Goal: Transaction & Acquisition: Purchase product/service

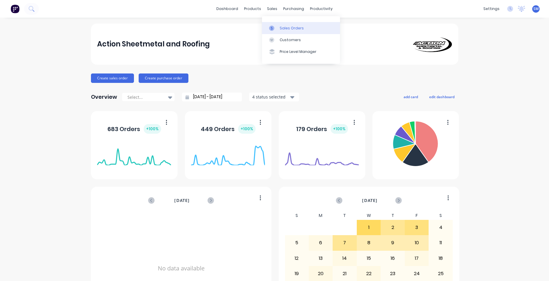
click at [281, 30] on div "Sales Orders" at bounding box center [291, 28] width 24 height 5
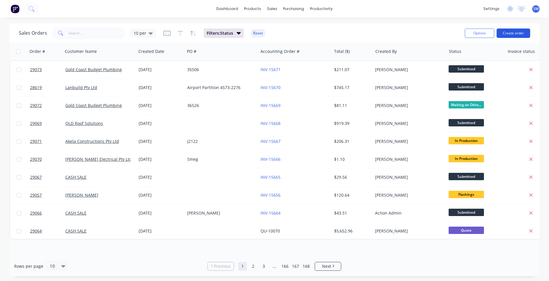
click at [508, 33] on button "Create order" at bounding box center [513, 33] width 34 height 9
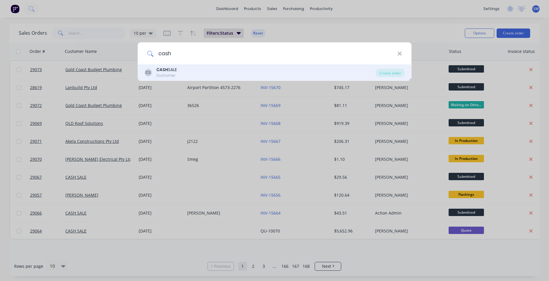
type input "cash"
click at [167, 75] on div "Customer" at bounding box center [166, 75] width 21 height 5
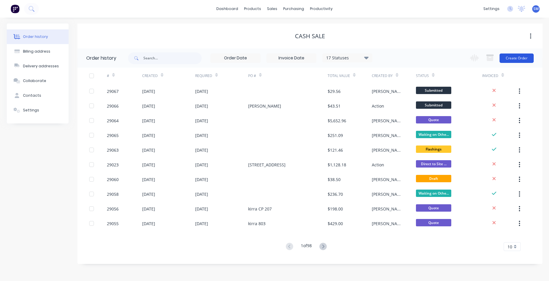
click at [528, 54] on button "Create Order" at bounding box center [516, 58] width 34 height 9
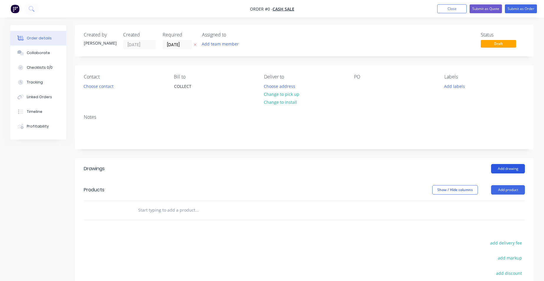
click at [514, 167] on button "Add drawing" at bounding box center [508, 168] width 34 height 9
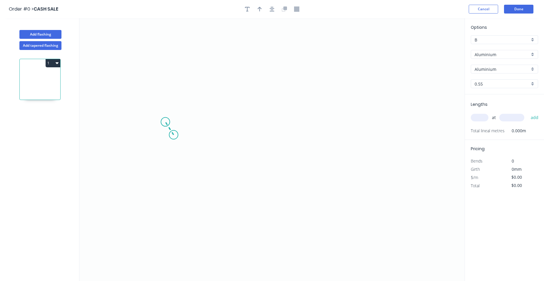
drag, startPoint x: 174, startPoint y: 135, endPoint x: 165, endPoint y: 122, distance: 15.3
click at [165, 122] on icon "0" at bounding box center [271, 149] width 385 height 263
click at [169, 75] on icon "0 ?" at bounding box center [271, 149] width 385 height 263
click at [204, 56] on icon at bounding box center [184, 66] width 38 height 20
click at [262, 59] on icon "0 ? ? ? ? º ? º" at bounding box center [271, 149] width 385 height 263
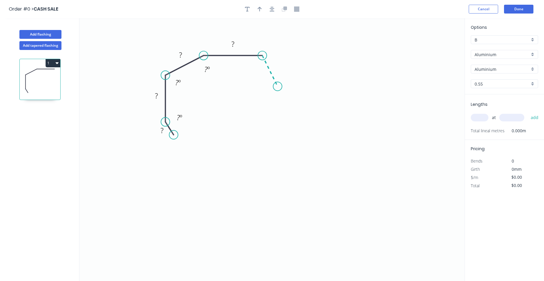
click at [278, 86] on icon "0 ? ? ? ? ? º ? º ? º" at bounding box center [271, 149] width 385 height 263
click at [277, 123] on icon "0 ? ? ? ? ? ? º ? º ? º ? º" at bounding box center [271, 149] width 385 height 263
click at [253, 148] on icon "0 ? ? ? ? ? ? ? º ? º ? º ? º ? º" at bounding box center [271, 149] width 385 height 263
click at [194, 150] on icon "0 ? ? ? ? ? ? ? ? º ? º ? º ? º ? º" at bounding box center [271, 149] width 385 height 263
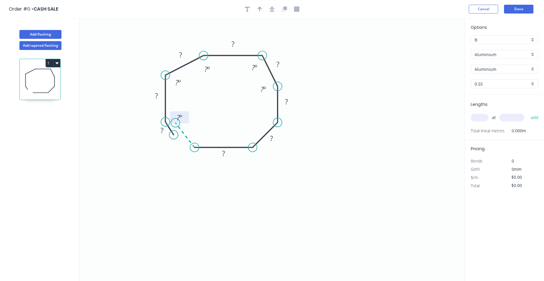
click at [175, 123] on rect at bounding box center [179, 118] width 19 height 12
click at [175, 123] on circle at bounding box center [175, 123] width 9 height 9
drag, startPoint x: 203, startPoint y: 55, endPoint x: 208, endPoint y: 57, distance: 5.6
click at [208, 57] on circle at bounding box center [208, 55] width 9 height 9
drag, startPoint x: 195, startPoint y: 147, endPoint x: 200, endPoint y: 147, distance: 4.4
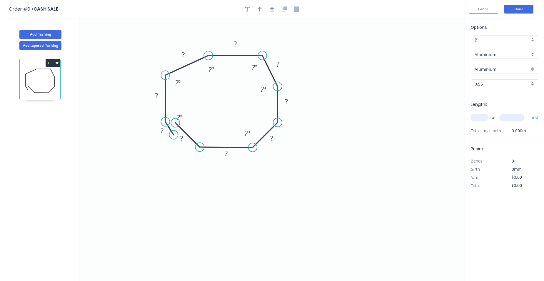
click at [200, 147] on circle at bounding box center [199, 147] width 9 height 9
drag, startPoint x: 165, startPoint y: 73, endPoint x: 174, endPoint y: 73, distance: 9.4
click at [174, 73] on circle at bounding box center [174, 73] width 9 height 9
drag, startPoint x: 165, startPoint y: 121, endPoint x: 170, endPoint y: 122, distance: 5.1
click at [170, 122] on circle at bounding box center [169, 121] width 9 height 9
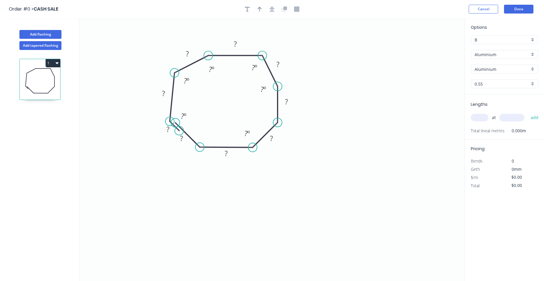
drag, startPoint x: 174, startPoint y: 136, endPoint x: 179, endPoint y: 132, distance: 6.4
click at [179, 132] on circle at bounding box center [179, 131] width 9 height 9
drag, startPoint x: 262, startPoint y: 55, endPoint x: 256, endPoint y: 58, distance: 5.8
click at [256, 58] on circle at bounding box center [256, 55] width 9 height 9
click at [189, 54] on rect at bounding box center [188, 54] width 12 height 8
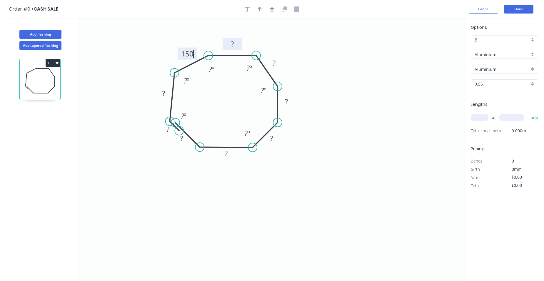
click at [235, 46] on rect at bounding box center [233, 44] width 12 height 8
drag, startPoint x: 277, startPoint y: 65, endPoint x: 272, endPoint y: 61, distance: 6.2
click at [277, 64] on rect at bounding box center [274, 63] width 12 height 8
click at [287, 104] on tspan "?" at bounding box center [286, 102] width 3 height 10
click at [272, 138] on tspan "?" at bounding box center [271, 139] width 3 height 10
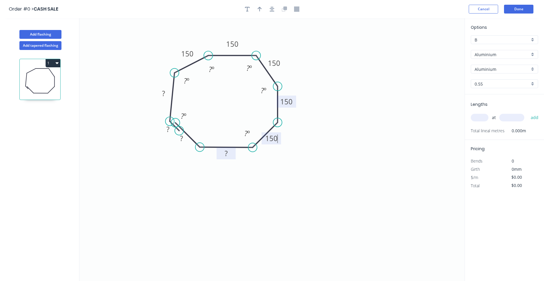
click at [231, 155] on rect at bounding box center [226, 154] width 12 height 8
click at [164, 93] on tspan "?" at bounding box center [163, 94] width 3 height 10
click at [166, 94] on rect at bounding box center [164, 94] width 12 height 8
click at [182, 136] on tspan "?" at bounding box center [181, 139] width 3 height 10
click at [172, 128] on rect at bounding box center [168, 130] width 12 height 8
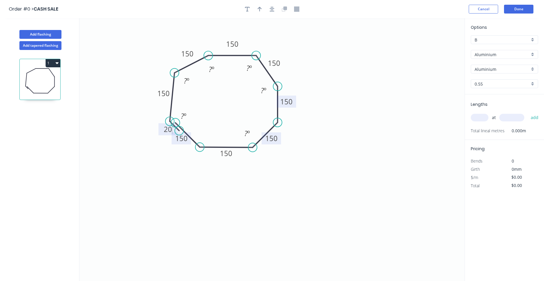
click at [211, 224] on icon "0 20 150 150 150 150 150 150 150 150 ? º ? º ? º ? º ? º ? º" at bounding box center [271, 149] width 385 height 263
click at [186, 140] on tspan "150" at bounding box center [181, 139] width 12 height 10
click at [245, 170] on icon "0 20 150 150 150 150 150 130 150 150 ? º ? º ? º ? º ? º ? º" at bounding box center [271, 149] width 385 height 263
type input "$1.00"
click at [534, 54] on div "Aluminium" at bounding box center [504, 54] width 67 height 9
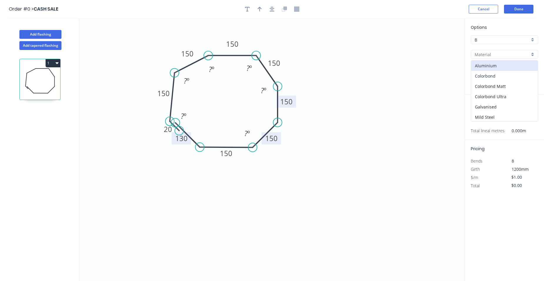
click at [507, 72] on div "Colorbond" at bounding box center [504, 76] width 67 height 10
type input "Colorbond"
type input "Basalt"
type input "$43.30"
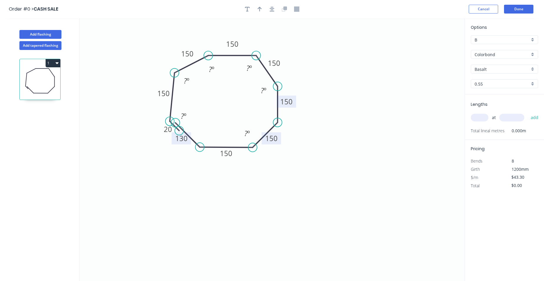
click at [533, 69] on div "Basalt" at bounding box center [504, 69] width 67 height 9
click at [490, 109] on div "Surfmist" at bounding box center [504, 110] width 67 height 10
type input "Surfmist"
click at [357, 132] on icon "0 20 150 150 150 150 150 130 150 150 ? º ? º ? º ? º ? º ? º" at bounding box center [271, 149] width 385 height 263
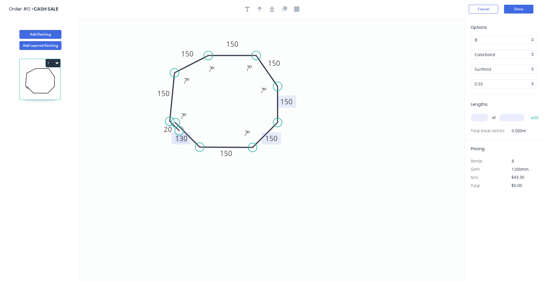
click at [182, 137] on tspan "130" at bounding box center [181, 139] width 12 height 10
drag, startPoint x: 203, startPoint y: 169, endPoint x: 207, endPoint y: 167, distance: 3.8
click at [204, 169] on icon "0 20 150 150 150 150 150 150 150 150 ? º ? º ? º ? º ? º ? º" at bounding box center [271, 149] width 385 height 263
type input "$0.00"
click at [251, 132] on rect at bounding box center [247, 134] width 12 height 8
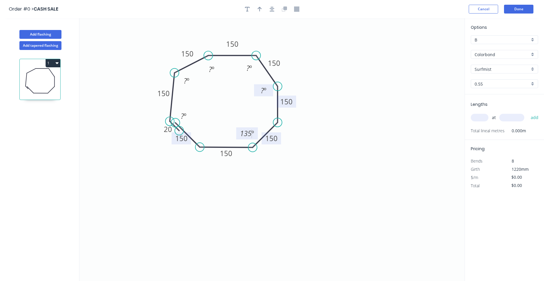
click at [267, 92] on rect at bounding box center [264, 91] width 12 height 8
click at [249, 65] on tspan "?" at bounding box center [248, 68] width 3 height 10
click at [211, 68] on tspan "?" at bounding box center [210, 69] width 3 height 10
click at [190, 80] on rect at bounding box center [187, 81] width 12 height 8
click at [183, 118] on tspan "?" at bounding box center [182, 116] width 3 height 10
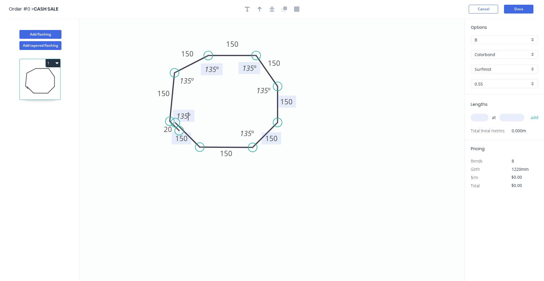
click at [476, 119] on input "text" at bounding box center [480, 118] width 18 height 8
type input "1"
type input "500"
click at [534, 116] on button "add" at bounding box center [535, 118] width 14 height 10
drag, startPoint x: 521, startPoint y: 194, endPoint x: 502, endPoint y: 194, distance: 19.4
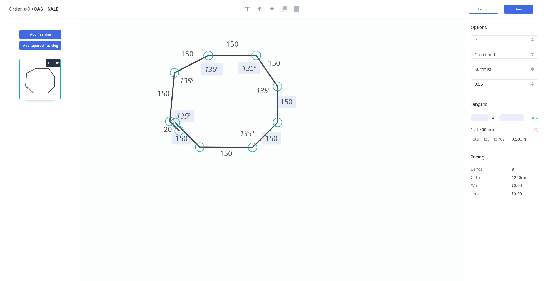
click at [502, 194] on div "Total $0.00" at bounding box center [505, 194] width 76 height 8
click at [490, 182] on div "$/m" at bounding box center [486, 186] width 38 height 8
click at [263, 7] on button "button" at bounding box center [259, 9] width 9 height 9
drag, startPoint x: 435, startPoint y: 46, endPoint x: 321, endPoint y: 97, distance: 124.6
click at [327, 96] on icon at bounding box center [329, 86] width 5 height 19
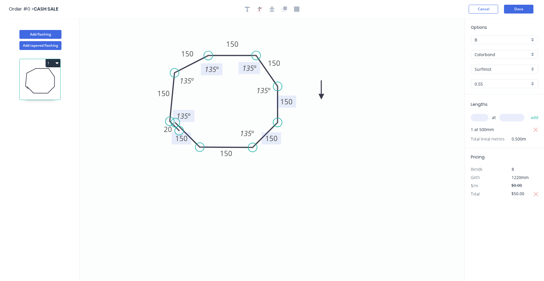
click at [321, 97] on icon at bounding box center [321, 90] width 5 height 19
click at [45, 31] on button "Add flashing" at bounding box center [40, 34] width 42 height 9
type input "$0.00"
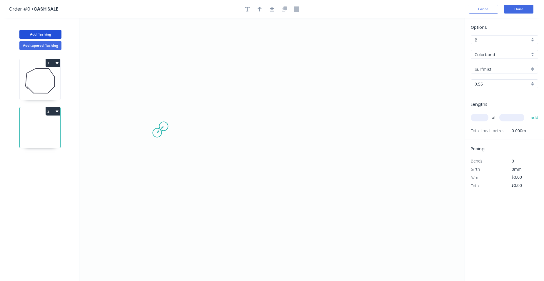
drag, startPoint x: 157, startPoint y: 133, endPoint x: 164, endPoint y: 126, distance: 9.8
click at [164, 126] on icon "0" at bounding box center [271, 149] width 385 height 263
drag, startPoint x: 251, startPoint y: 88, endPoint x: 281, endPoint y: 94, distance: 30.8
click at [251, 88] on icon at bounding box center [207, 107] width 87 height 39
click at [322, 134] on icon "0 ? ? ? º" at bounding box center [271, 149] width 385 height 263
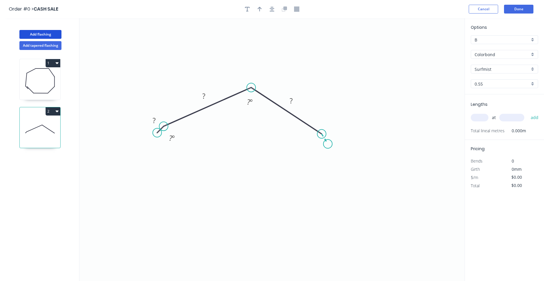
click at [328, 144] on icon "0 ? ? ? ? º ? º" at bounding box center [271, 149] width 385 height 263
click at [328, 144] on circle at bounding box center [328, 144] width 9 height 9
click at [337, 132] on rect at bounding box center [333, 132] width 12 height 8
drag, startPoint x: 312, startPoint y: 145, endPoint x: 300, endPoint y: 148, distance: 12.6
click at [312, 145] on tspan "º" at bounding box center [312, 144] width 3 height 10
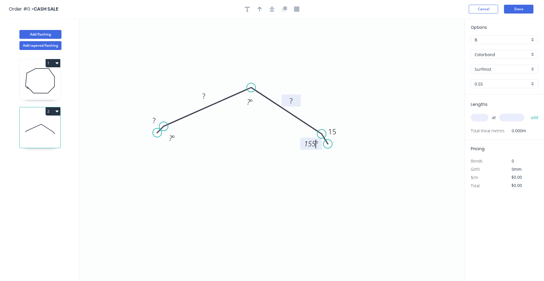
click at [291, 102] on tspan "?" at bounding box center [291, 101] width 3 height 10
click at [206, 95] on rect at bounding box center [204, 96] width 12 height 8
click at [154, 120] on tspan "?" at bounding box center [154, 121] width 3 height 10
type input "$15.78"
click at [173, 137] on tspan "º" at bounding box center [173, 138] width 3 height 10
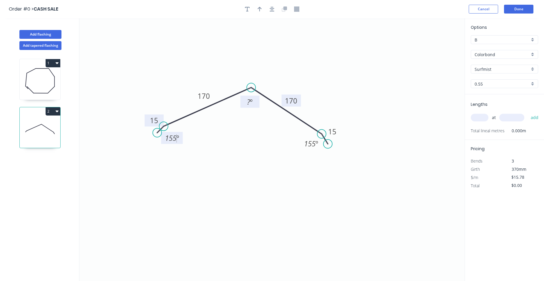
click at [255, 103] on rect at bounding box center [250, 102] width 12 height 8
drag, startPoint x: 258, startPoint y: 11, endPoint x: 262, endPoint y: 11, distance: 4.1
click at [259, 11] on icon "button" at bounding box center [260, 8] width 4 height 5
drag, startPoint x: 435, startPoint y: 45, endPoint x: 265, endPoint y: 77, distance: 172.1
click at [265, 77] on icon at bounding box center [265, 70] width 5 height 19
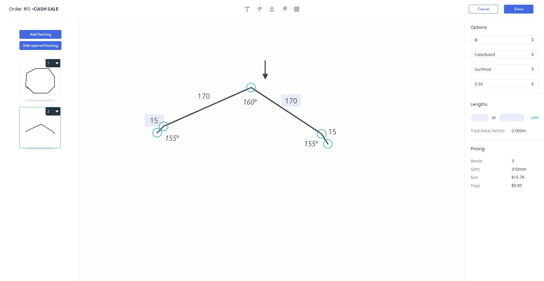
click at [531, 69] on div "Surfmist" at bounding box center [504, 69] width 67 height 9
click at [503, 99] on div "Pale Eucalypt" at bounding box center [504, 98] width 67 height 10
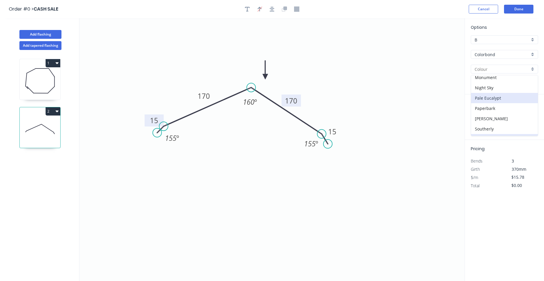
type input "Pale Eucalypt"
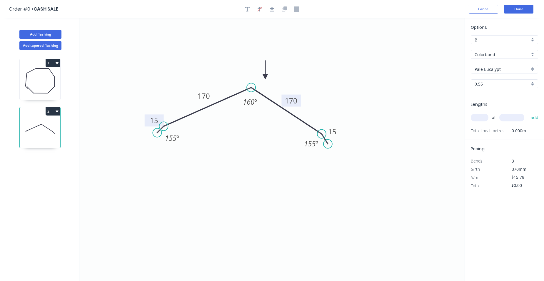
click at [486, 120] on input "text" at bounding box center [480, 118] width 18 height 8
type input "8"
type input "2200"
click at [528, 113] on button "add" at bounding box center [535, 118] width 14 height 10
type input "$277.73"
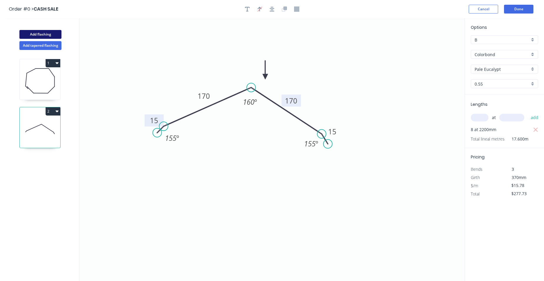
click at [42, 34] on button "Add flashing" at bounding box center [40, 34] width 42 height 9
type input "$0.00"
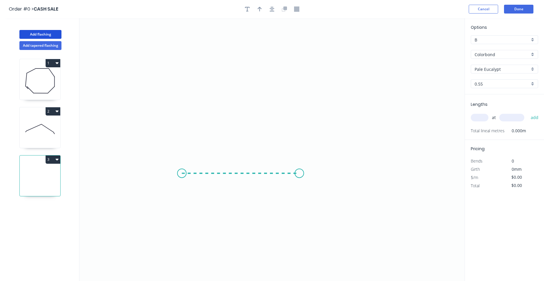
drag, startPoint x: 182, startPoint y: 174, endPoint x: 299, endPoint y: 174, distance: 117.7
click at [299, 174] on icon "0" at bounding box center [271, 149] width 385 height 263
click at [320, 161] on icon "0 ?" at bounding box center [271, 149] width 385 height 263
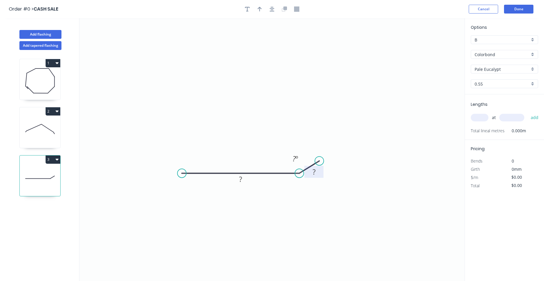
click at [318, 174] on rect at bounding box center [314, 172] width 12 height 8
click at [243, 180] on rect at bounding box center [241, 180] width 12 height 8
type input "$9.72"
click at [300, 158] on rect at bounding box center [295, 159] width 12 height 8
click at [261, 11] on icon "button" at bounding box center [260, 8] width 4 height 5
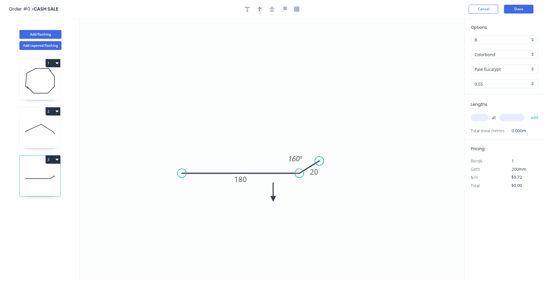
drag, startPoint x: 436, startPoint y: 46, endPoint x: 273, endPoint y: 199, distance: 223.3
click at [273, 199] on icon at bounding box center [273, 192] width 5 height 19
click at [272, 199] on icon at bounding box center [273, 192] width 5 height 19
click at [272, 199] on icon at bounding box center [280, 198] width 19 height 5
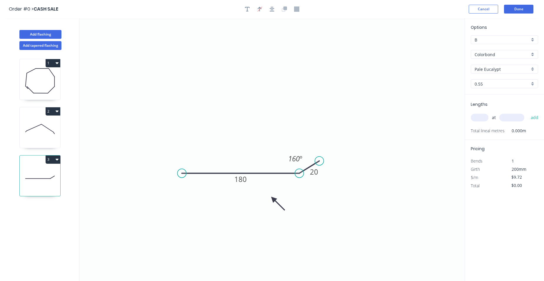
click at [272, 199] on icon at bounding box center [277, 203] width 17 height 17
click at [273, 197] on icon "0 180 20 160 º" at bounding box center [271, 149] width 385 height 263
click at [274, 197] on icon at bounding box center [268, 203] width 17 height 17
click at [274, 197] on icon "0 180 20 160 º" at bounding box center [271, 149] width 385 height 263
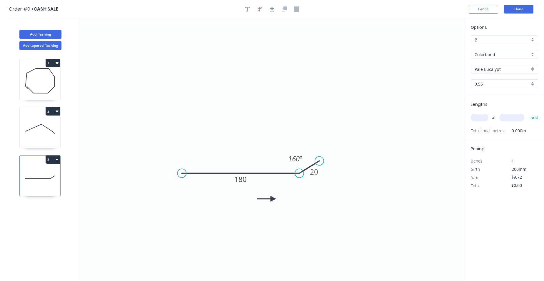
click at [274, 198] on icon "0 180 20 160 º" at bounding box center [271, 149] width 385 height 263
click at [273, 199] on icon at bounding box center [268, 194] width 17 height 17
click at [273, 199] on icon at bounding box center [273, 192] width 5 height 19
click at [273, 199] on icon at bounding box center [277, 194] width 17 height 17
click at [273, 199] on icon at bounding box center [280, 198] width 19 height 5
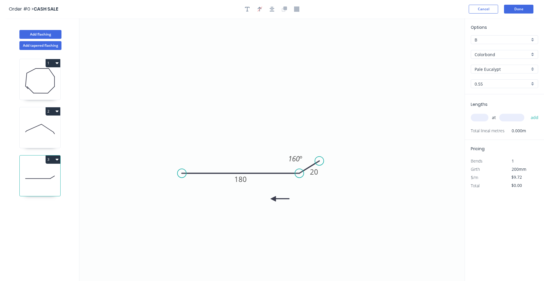
click at [273, 199] on icon at bounding box center [280, 198] width 19 height 5
click at [484, 122] on input "text" at bounding box center [480, 118] width 18 height 8
type input "1"
type input "2700"
click at [528, 113] on button "add" at bounding box center [535, 118] width 14 height 10
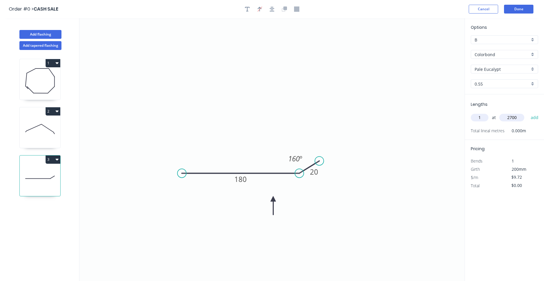
type input "$26.24"
click at [519, 11] on button "Done" at bounding box center [518, 9] width 29 height 9
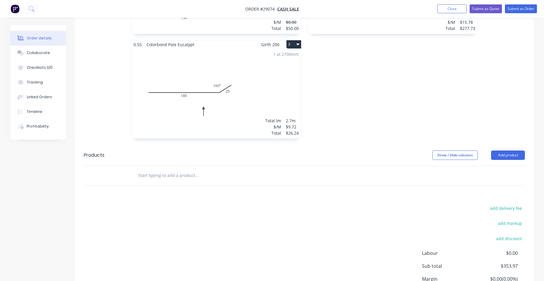
scroll to position [294, 0]
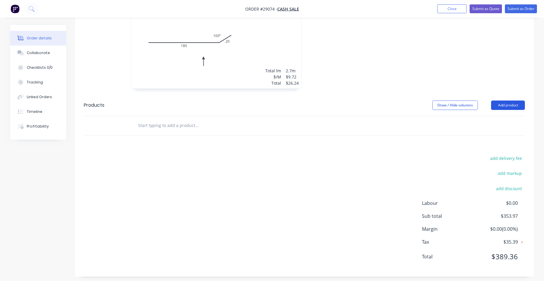
click at [503, 102] on button "Add product" at bounding box center [508, 105] width 34 height 9
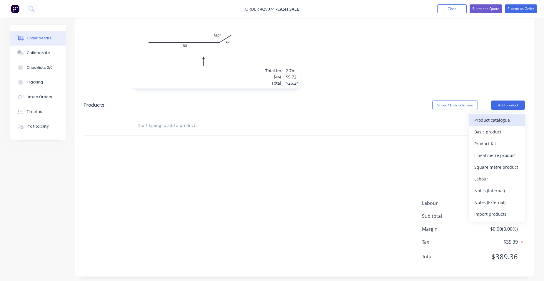
click at [489, 117] on div "Product catalogue" at bounding box center [497, 120] width 45 height 9
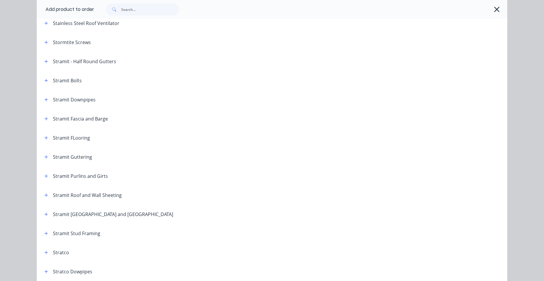
scroll to position [912, 0]
click at [46, 195] on button "button" at bounding box center [46, 194] width 7 height 7
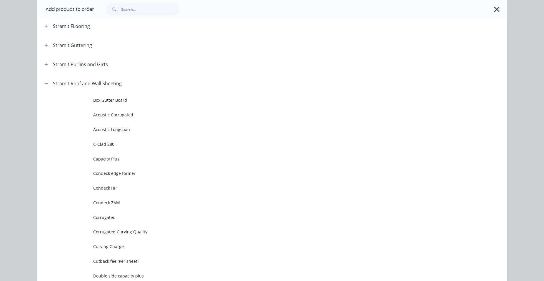
scroll to position [1059, 0]
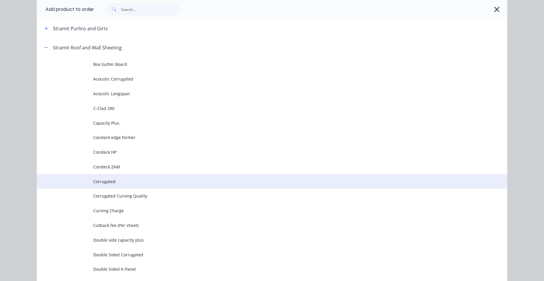
click at [126, 184] on span "Corrugated" at bounding box center [258, 182] width 331 height 6
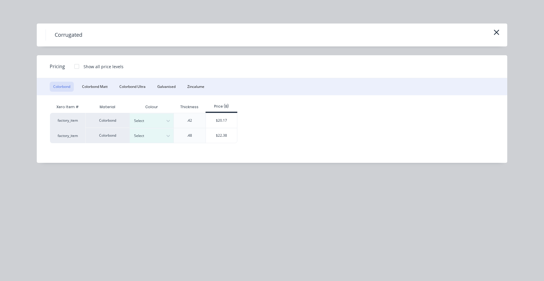
click at [132, 120] on div "Select" at bounding box center [146, 121] width 33 height 8
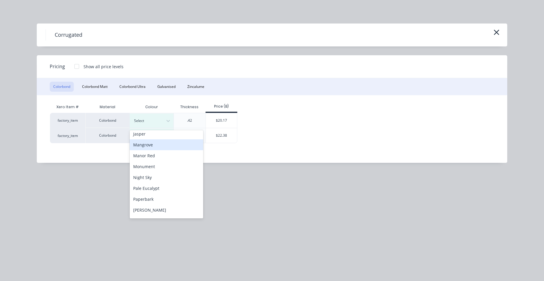
scroll to position [177, 0]
click at [152, 159] on div "Pale Eucalypt" at bounding box center [167, 156] width 74 height 11
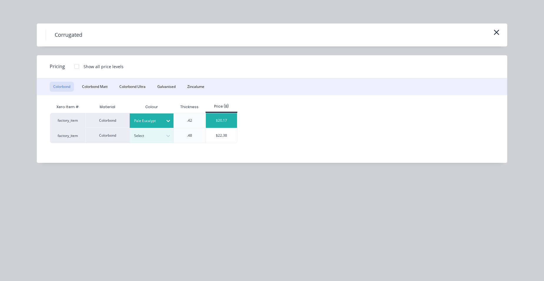
click at [212, 122] on div "$20.17" at bounding box center [221, 120] width 31 height 15
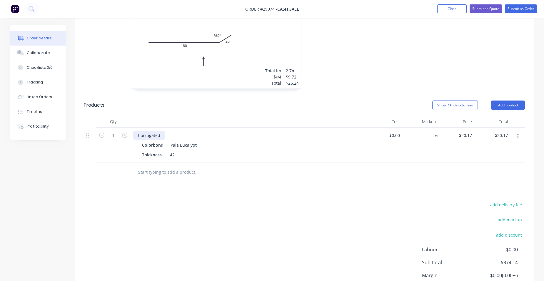
click at [162, 136] on div "Corrugated" at bounding box center [149, 135] width 32 height 9
click at [116, 136] on input "1" at bounding box center [113, 135] width 15 height 9
type input "23.165"
type input "$467.24"
click at [209, 116] on div at bounding box center [248, 122] width 235 height 12
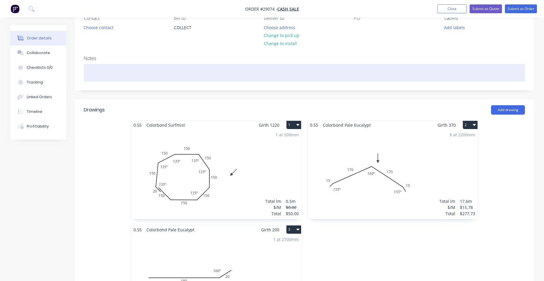
scroll to position [0, 0]
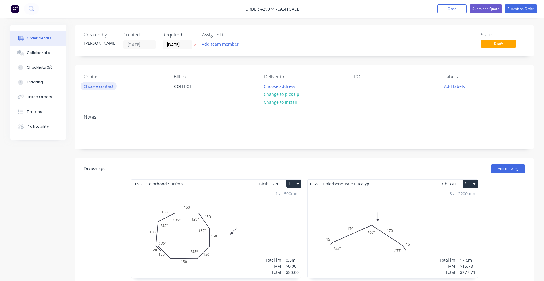
click at [103, 83] on button "Choose contact" at bounding box center [99, 86] width 36 height 8
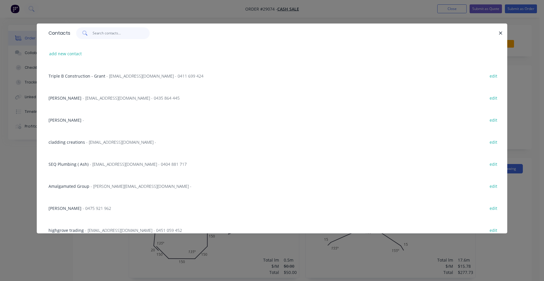
click at [108, 37] on input "text" at bounding box center [121, 33] width 57 height 12
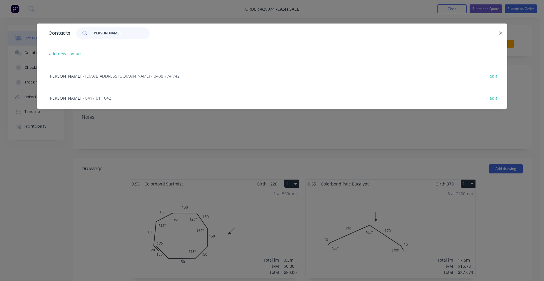
type input "[PERSON_NAME]"
click at [102, 79] on span "- [EMAIL_ADDRESS][DOMAIN_NAME] - 0438 774 742" at bounding box center [131, 76] width 97 height 6
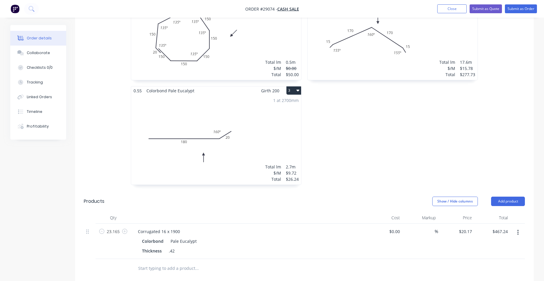
scroll to position [265, 0]
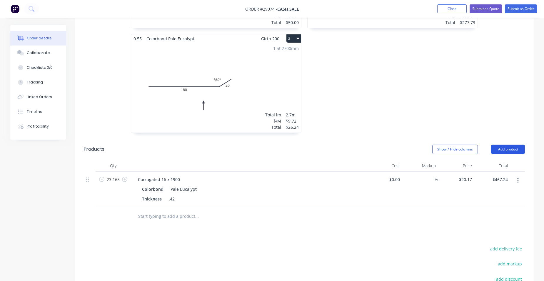
click at [513, 145] on button "Add product" at bounding box center [508, 149] width 34 height 9
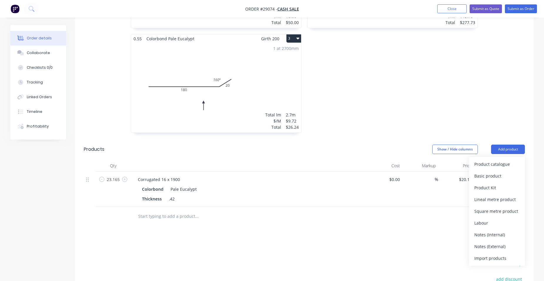
click at [501, 160] on div "Product catalogue" at bounding box center [497, 164] width 45 height 9
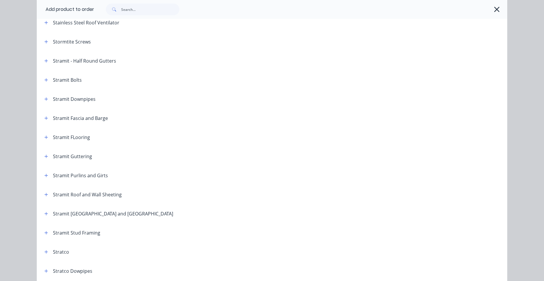
scroll to position [976, 0]
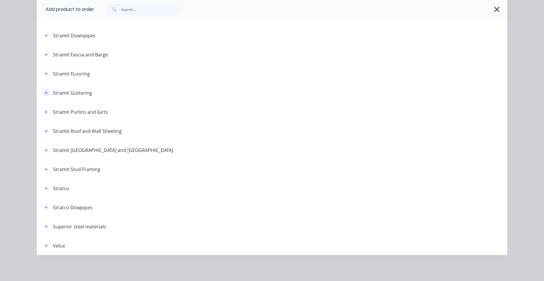
click at [44, 92] on icon "button" at bounding box center [46, 93] width 4 height 4
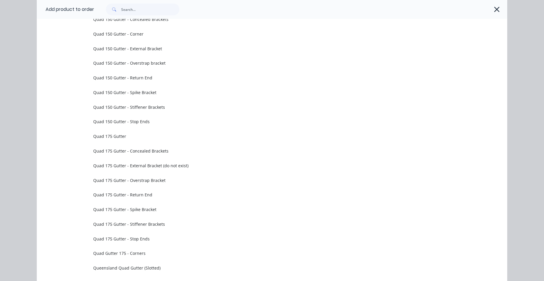
scroll to position [1682, 0]
click at [140, 154] on td "Queensland Quad Gutter (Slotted)" at bounding box center [300, 150] width 414 height 15
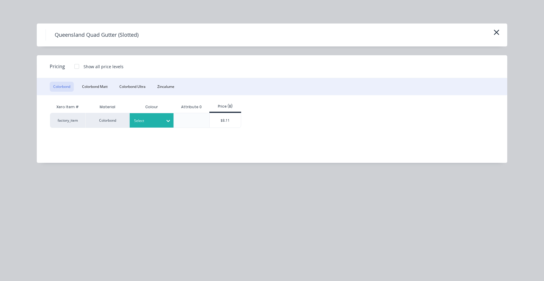
click at [138, 125] on div "Select" at bounding box center [152, 120] width 44 height 14
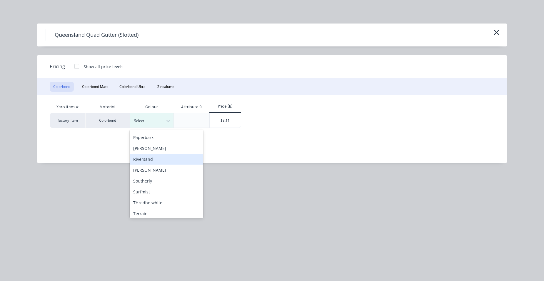
scroll to position [177, 0]
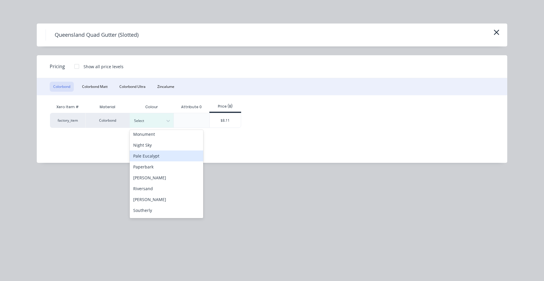
click at [148, 159] on div "Pale Eucalypt" at bounding box center [167, 156] width 74 height 11
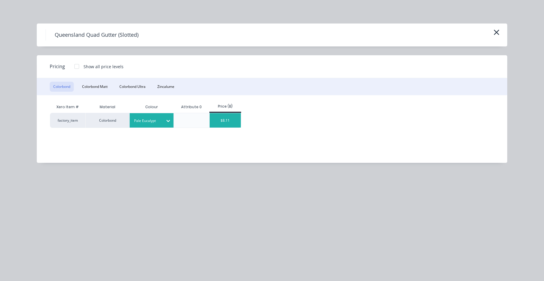
click at [221, 123] on div "$8.11" at bounding box center [225, 120] width 31 height 14
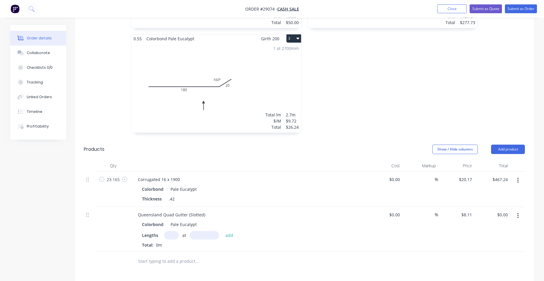
click at [168, 231] on input "text" at bounding box center [171, 235] width 15 height 9
type input "8"
type input "2000"
click at [223, 231] on button "add" at bounding box center [230, 235] width 14 height 8
type input "$129.76"
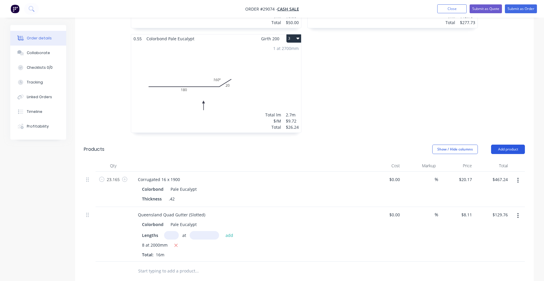
click at [520, 145] on button "Add product" at bounding box center [508, 149] width 34 height 9
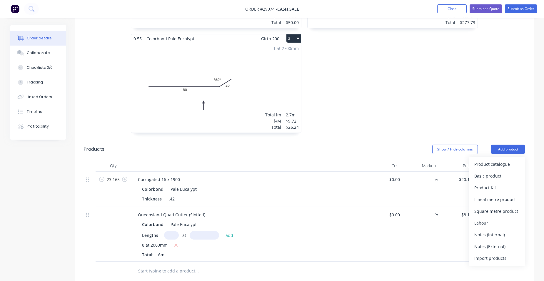
click at [497, 160] on div "Product catalogue" at bounding box center [497, 164] width 45 height 9
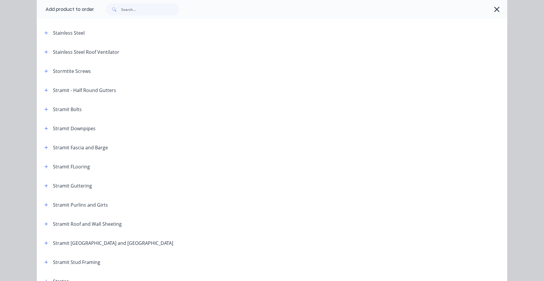
scroll to position [912, 0]
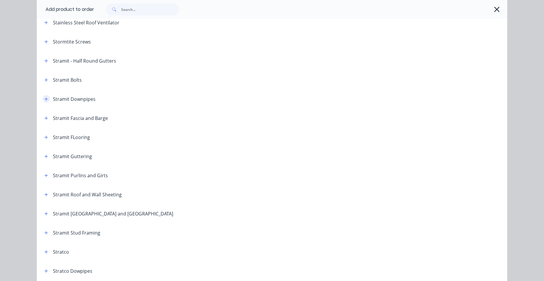
click at [43, 98] on button "button" at bounding box center [46, 98] width 7 height 7
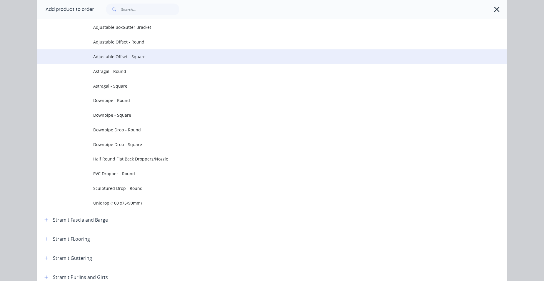
scroll to position [1000, 0]
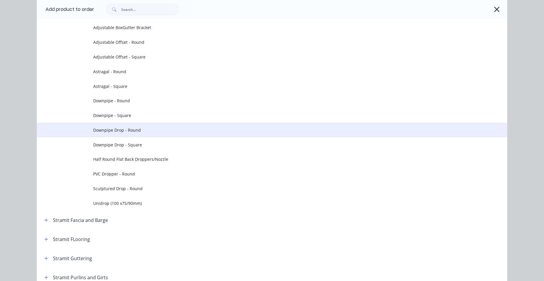
click at [136, 131] on span "Downpipe Drop - Round" at bounding box center [258, 130] width 331 height 6
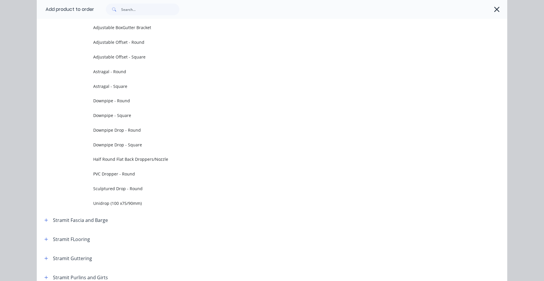
scroll to position [0, 0]
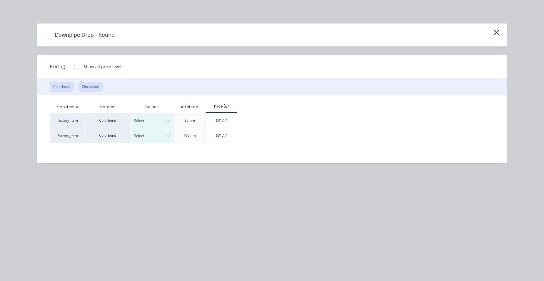
drag, startPoint x: 88, startPoint y: 86, endPoint x: 96, endPoint y: 88, distance: 8.6
click at [89, 86] on button "Zincalume" at bounding box center [91, 87] width 24 height 10
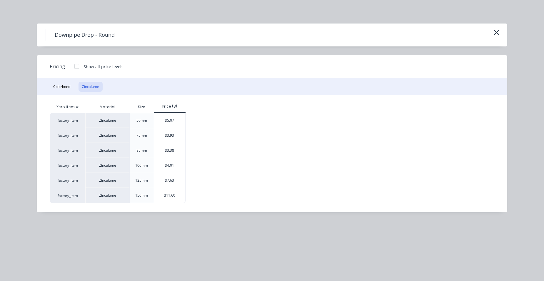
click at [171, 148] on div "$3.38" at bounding box center [169, 150] width 31 height 15
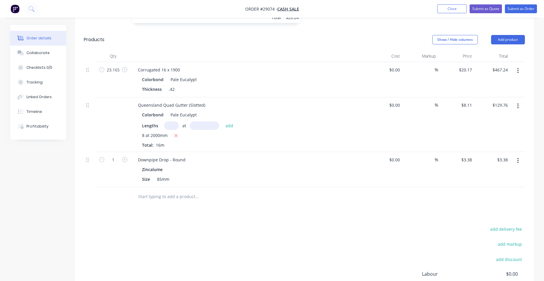
scroll to position [382, 0]
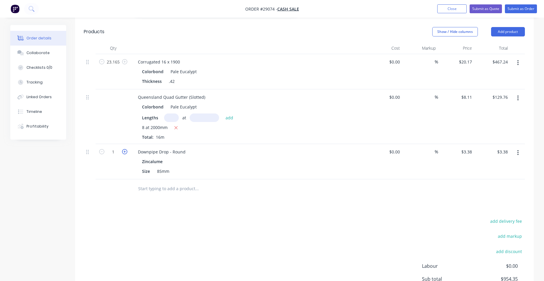
click at [123, 149] on icon "button" at bounding box center [124, 151] width 5 height 5
type input "2"
type input "$6.76"
click at [502, 27] on button "Add product" at bounding box center [508, 31] width 34 height 9
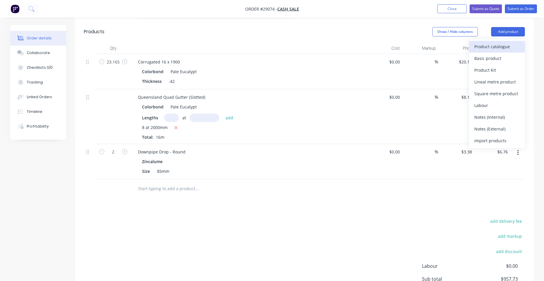
click at [485, 42] on div "Product catalogue" at bounding box center [497, 46] width 45 height 9
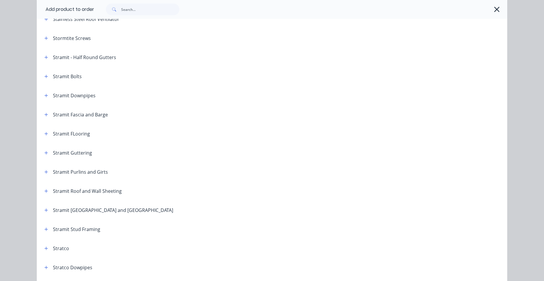
scroll to position [941, 0]
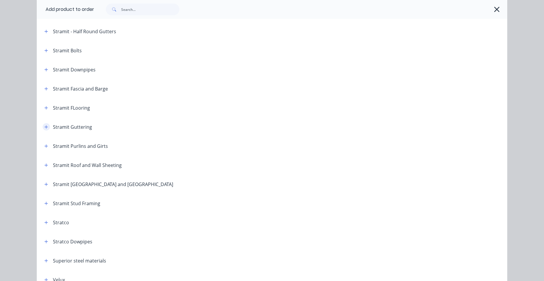
click at [45, 127] on icon "button" at bounding box center [46, 126] width 3 height 3
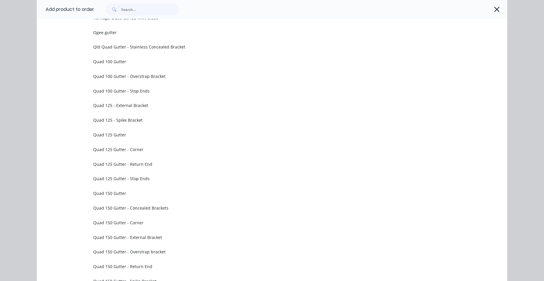
scroll to position [1383, 0]
